Goal: Task Accomplishment & Management: Manage account settings

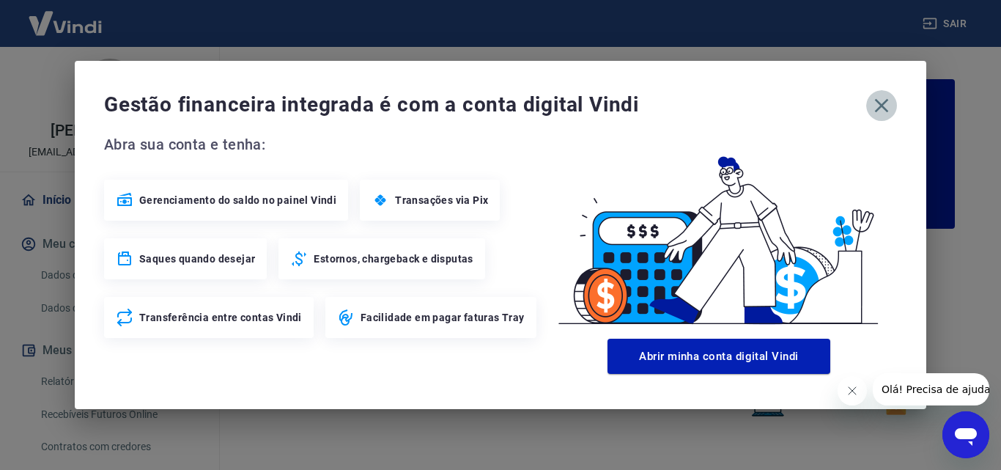
click at [884, 111] on icon "button" at bounding box center [881, 105] width 23 height 23
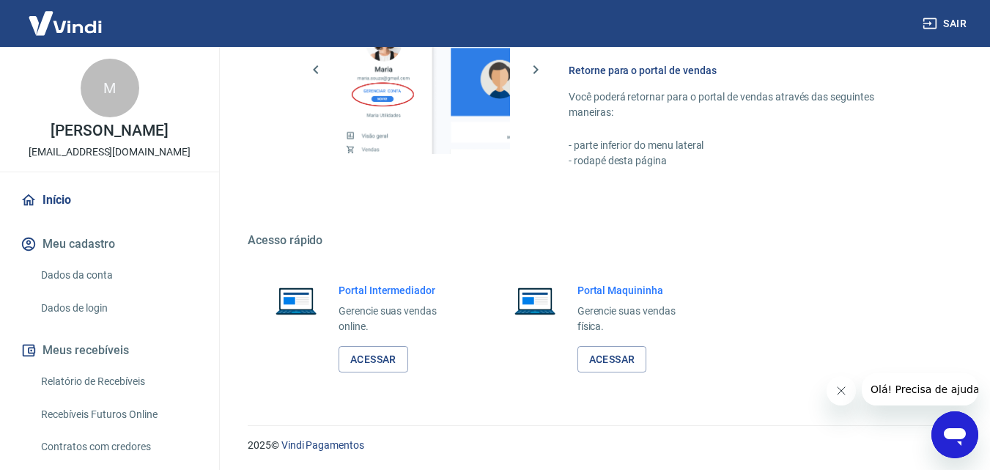
scroll to position [885, 0]
click at [347, 359] on link "Acessar" at bounding box center [374, 358] width 70 height 27
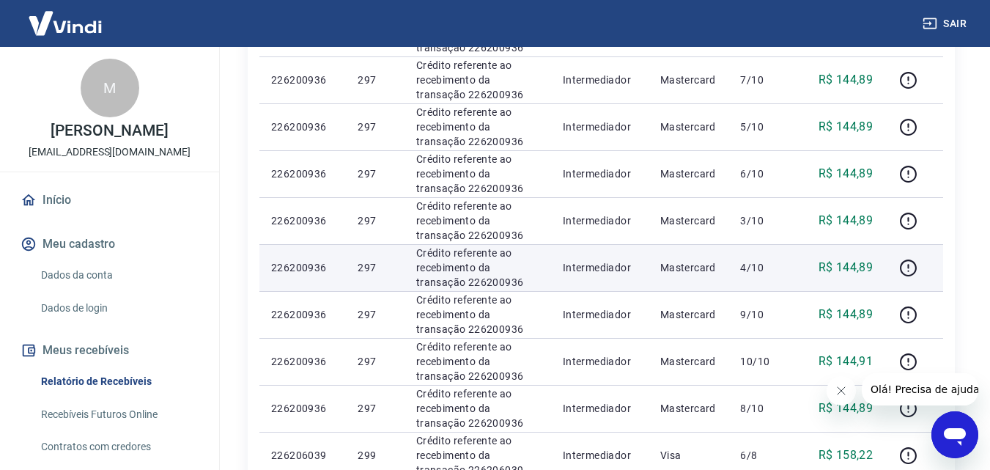
scroll to position [1056, 0]
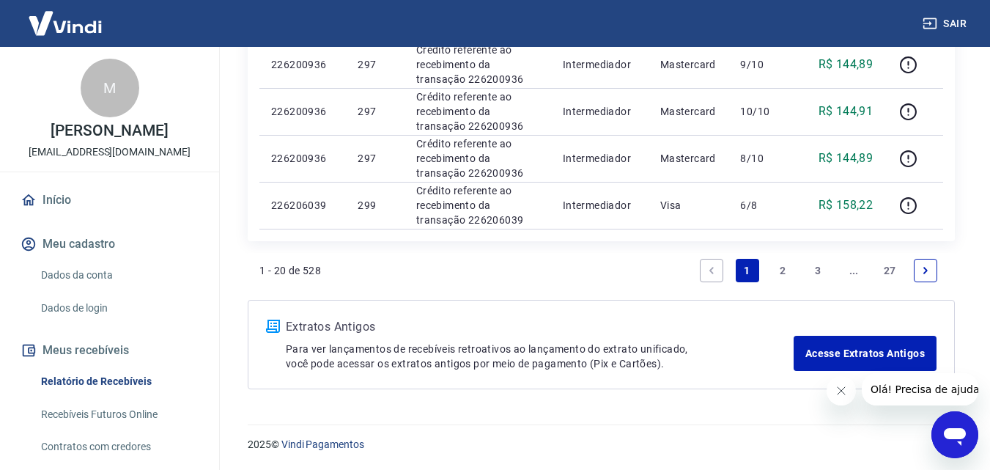
click at [784, 262] on link "2" at bounding box center [782, 270] width 23 height 23
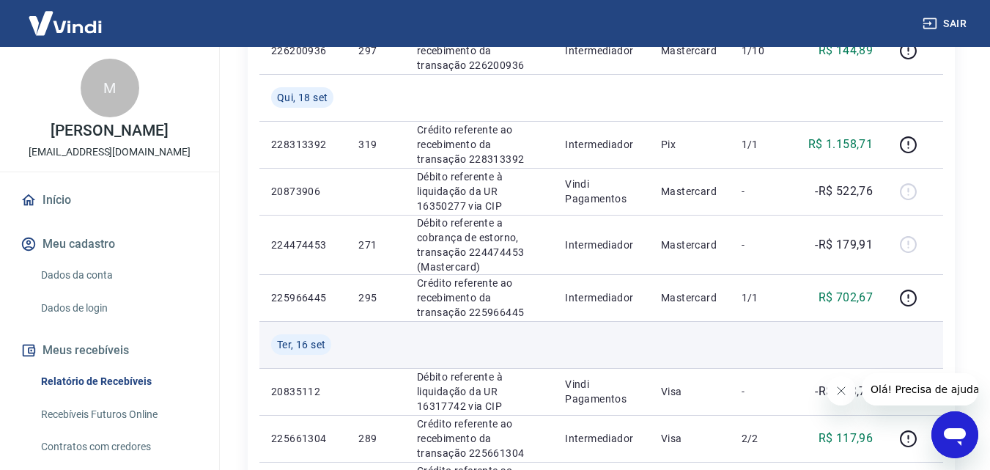
scroll to position [293, 0]
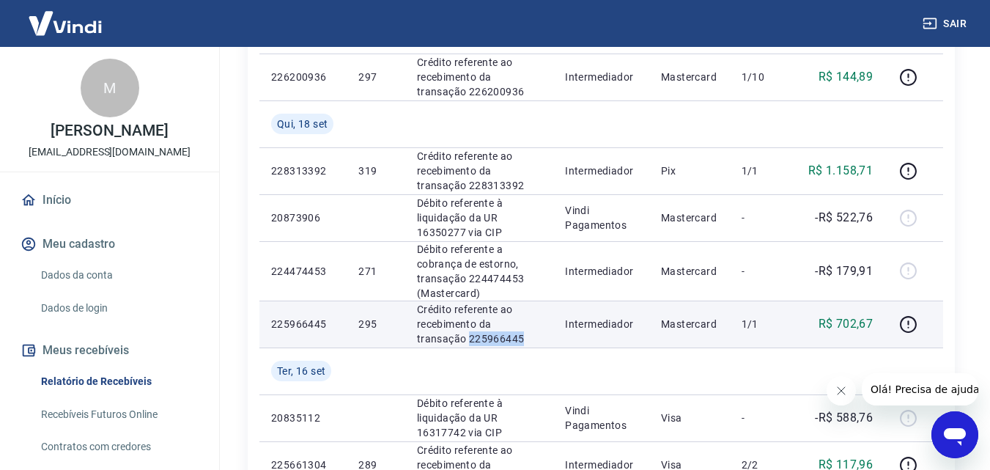
drag, startPoint x: 473, startPoint y: 341, endPoint x: 417, endPoint y: 345, distance: 55.9
click at [417, 345] on p "Crédito referente ao recebimento da transação 225966445" at bounding box center [479, 324] width 125 height 44
copy p "225966445"
